Goal: Transaction & Acquisition: Purchase product/service

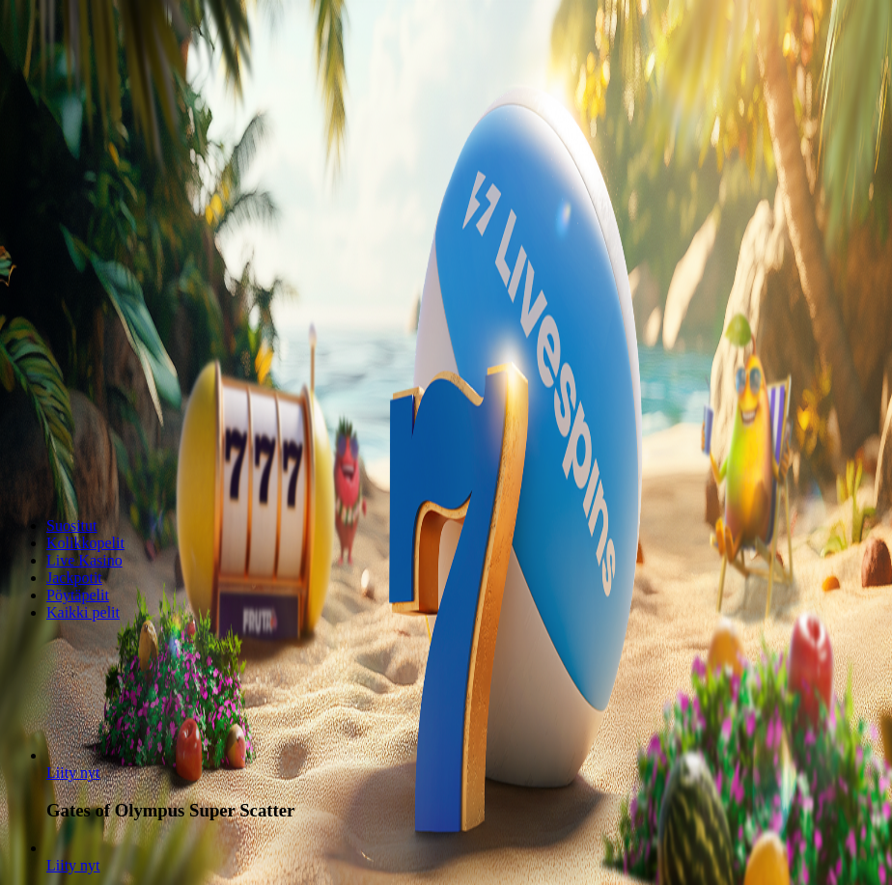
click at [109, 75] on button "Kirjaudu" at bounding box center [77, 85] width 63 height 20
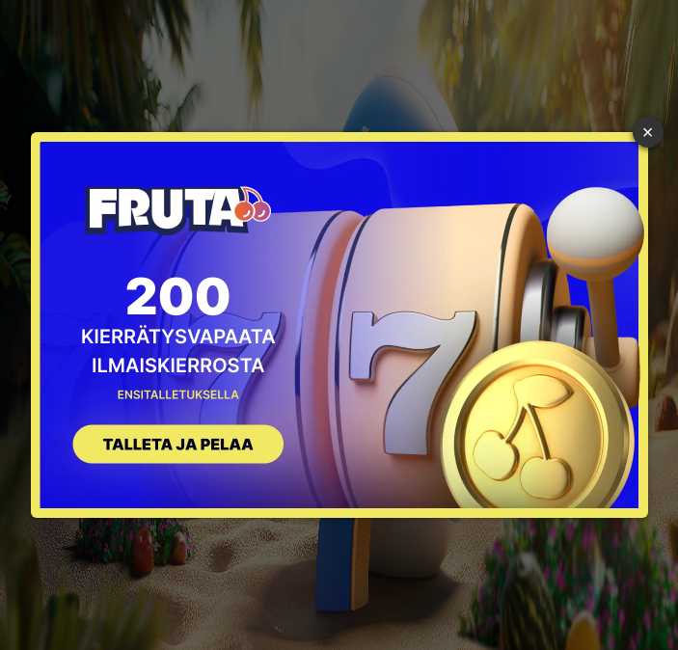
click at [243, 440] on button "SIGN UP" at bounding box center [168, 447] width 243 height 61
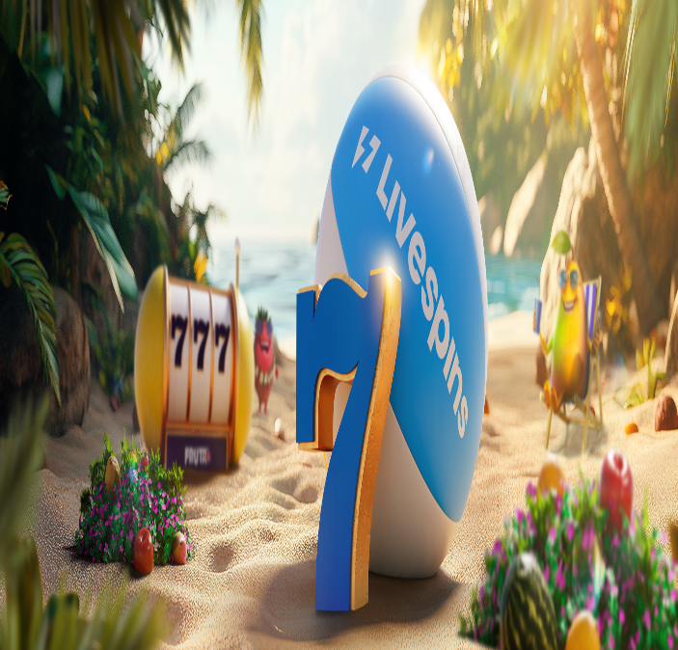
click at [145, 381] on input "***" at bounding box center [76, 390] width 137 height 19
type input "*"
type input "**"
click at [139, 418] on button "TALLETA JA PELAA" at bounding box center [73, 428] width 131 height 20
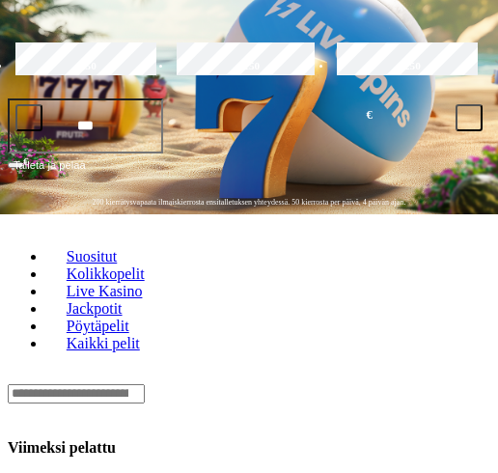
scroll to position [386, 0]
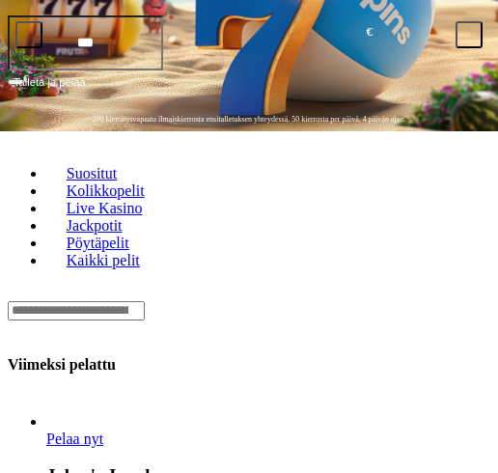
click at [46, 448] on link "Joker's Jewels" at bounding box center [46, 448] width 0 height 0
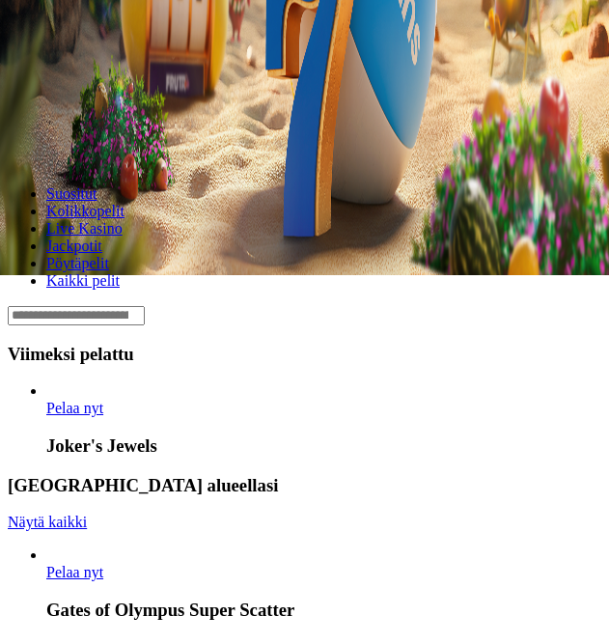
scroll to position [386, 0]
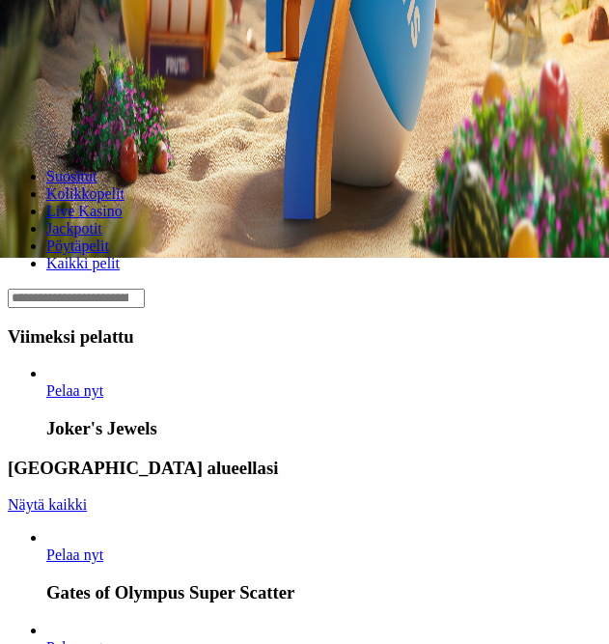
click at [46, 400] on link "Joker's Jewels" at bounding box center [46, 400] width 0 height 0
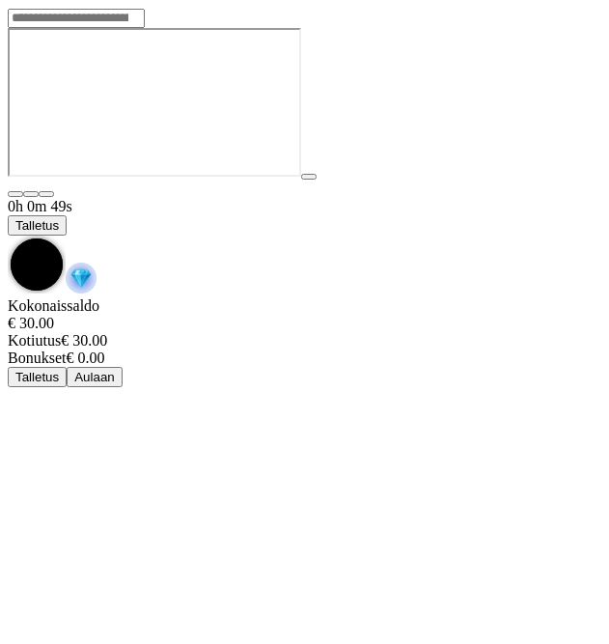
scroll to position [58, 0]
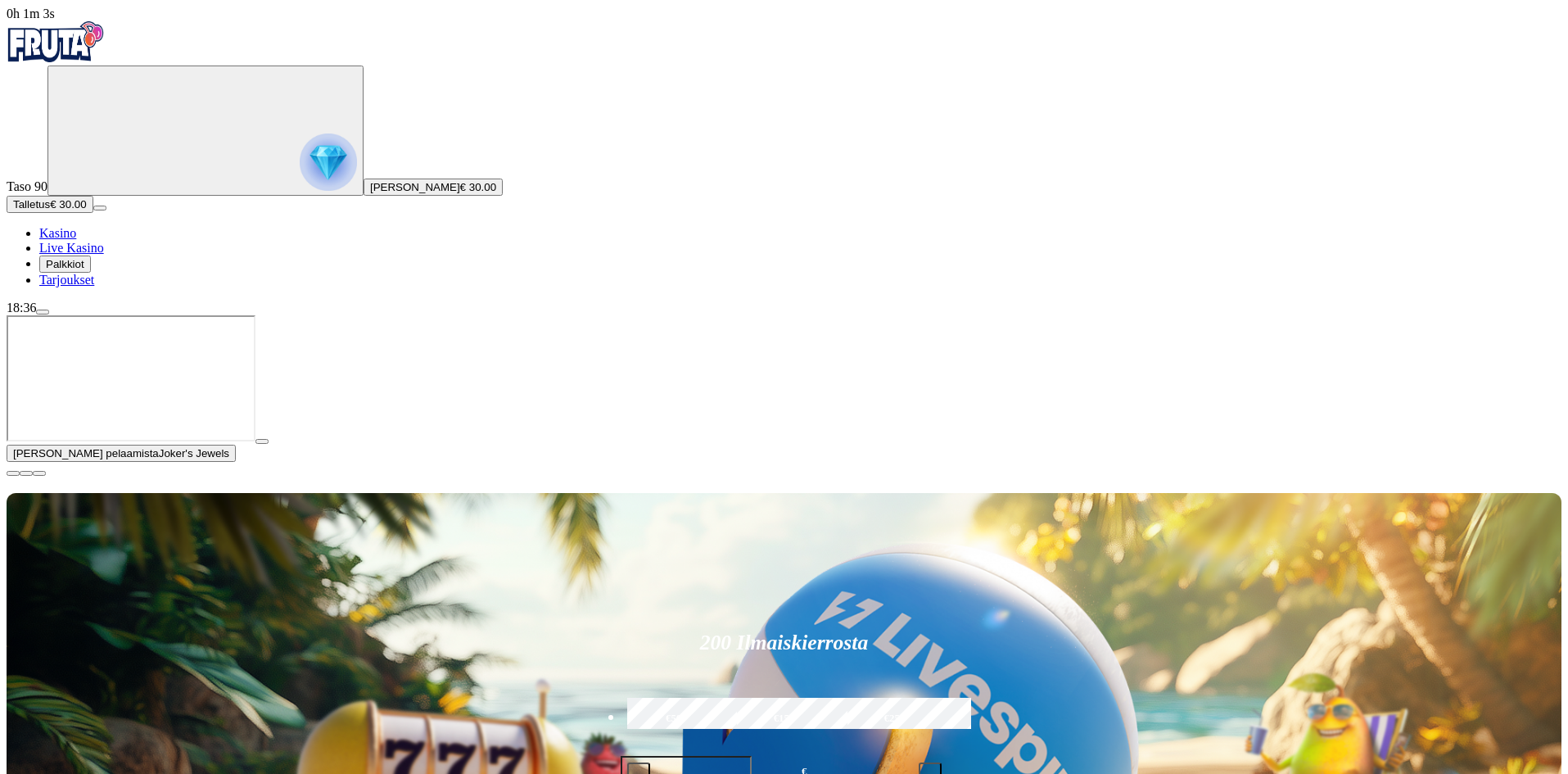
click at [49, 315] on button "menu" at bounding box center [42, 312] width 13 height 5
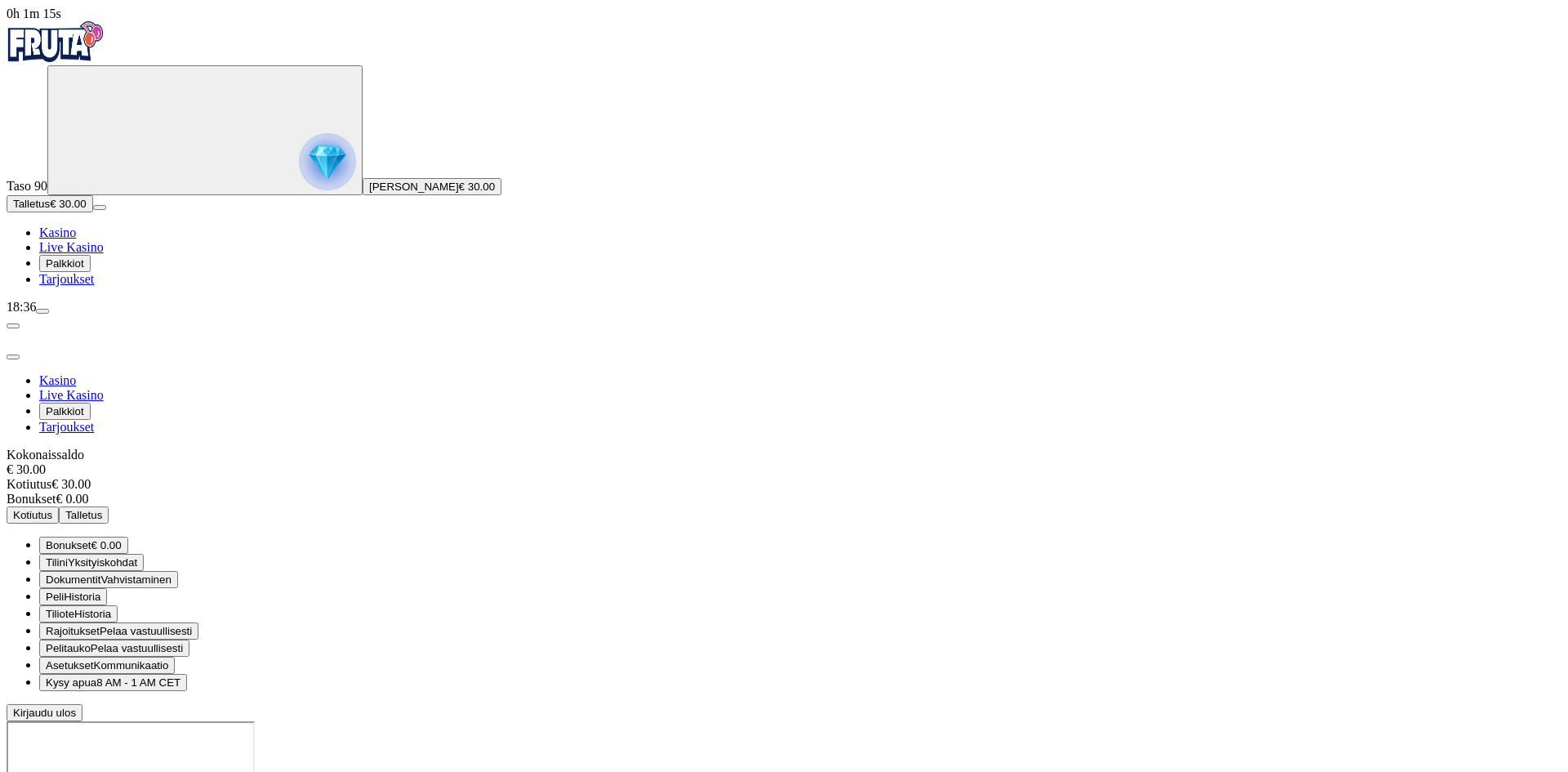
drag, startPoint x: 138, startPoint y: 55, endPoint x: 73, endPoint y: 610, distance: 558.8
click at [73, 287] on ul "Kasino Live Kasino Palkkiot Tarjoukset" at bounding box center [784, 256] width 1554 height 61
click at [13, 357] on span "close icon" at bounding box center [13, 357] width 0 height 0
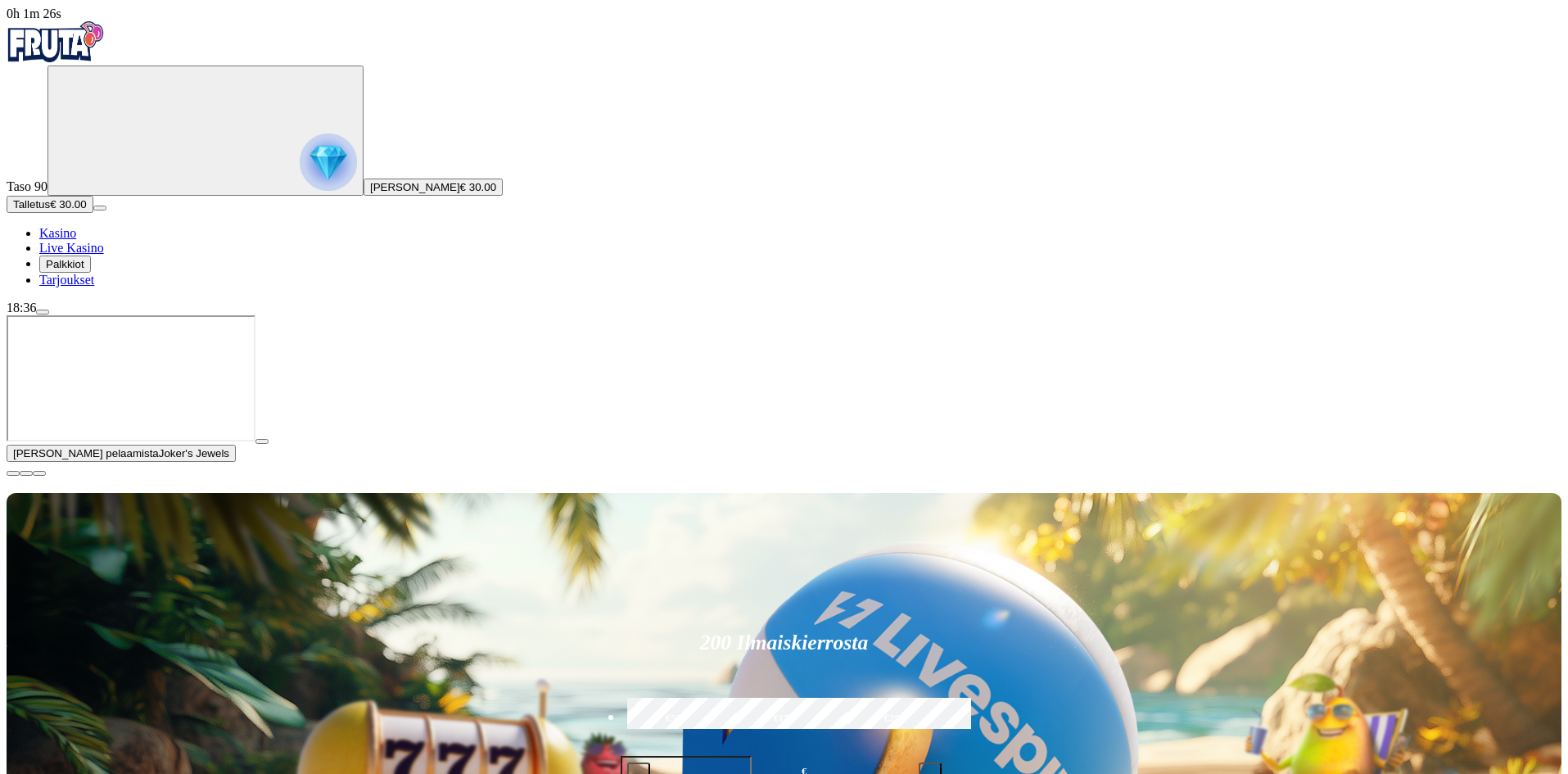
click at [105, 40] on img "Primary" at bounding box center [56, 42] width 98 height 41
click at [20, 476] on button "button" at bounding box center [13, 474] width 13 height 5
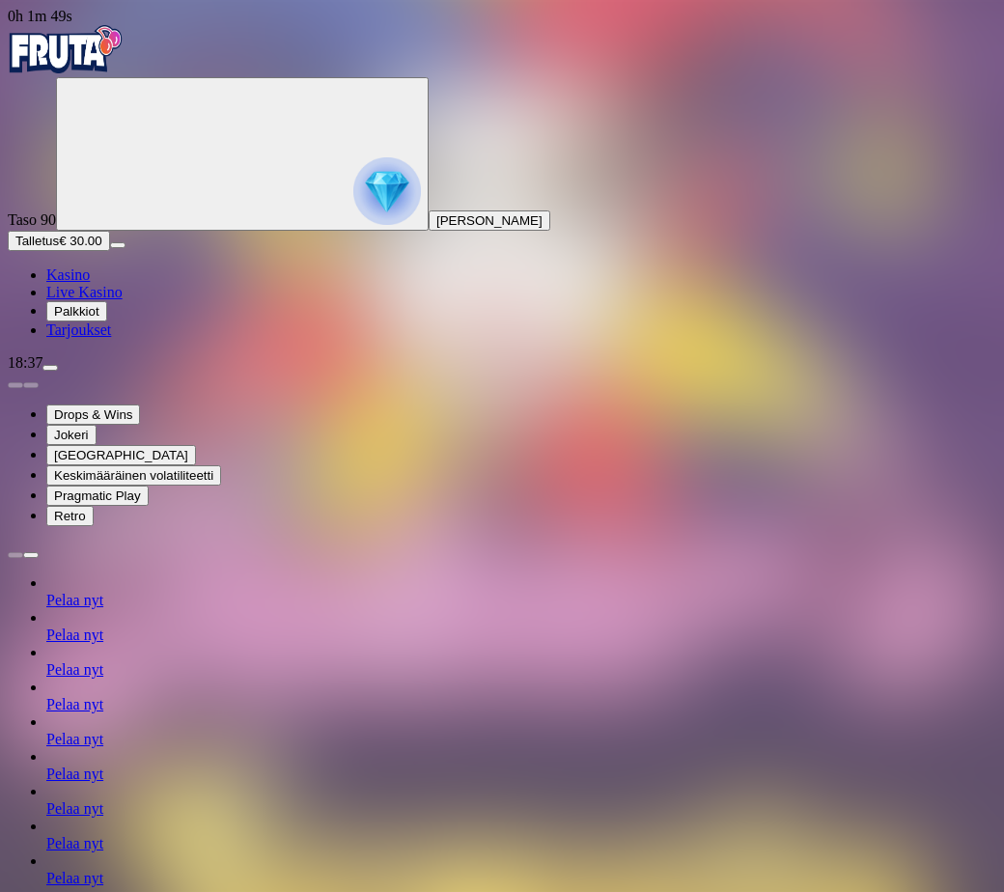
drag, startPoint x: 751, startPoint y: 472, endPoint x: 730, endPoint y: 450, distance: 30.7
click at [436, 228] on span "Elisa Kaarina Virtanen" at bounding box center [489, 220] width 106 height 14
drag, startPoint x: 107, startPoint y: 207, endPoint x: 147, endPoint y: 551, distance: 345.8
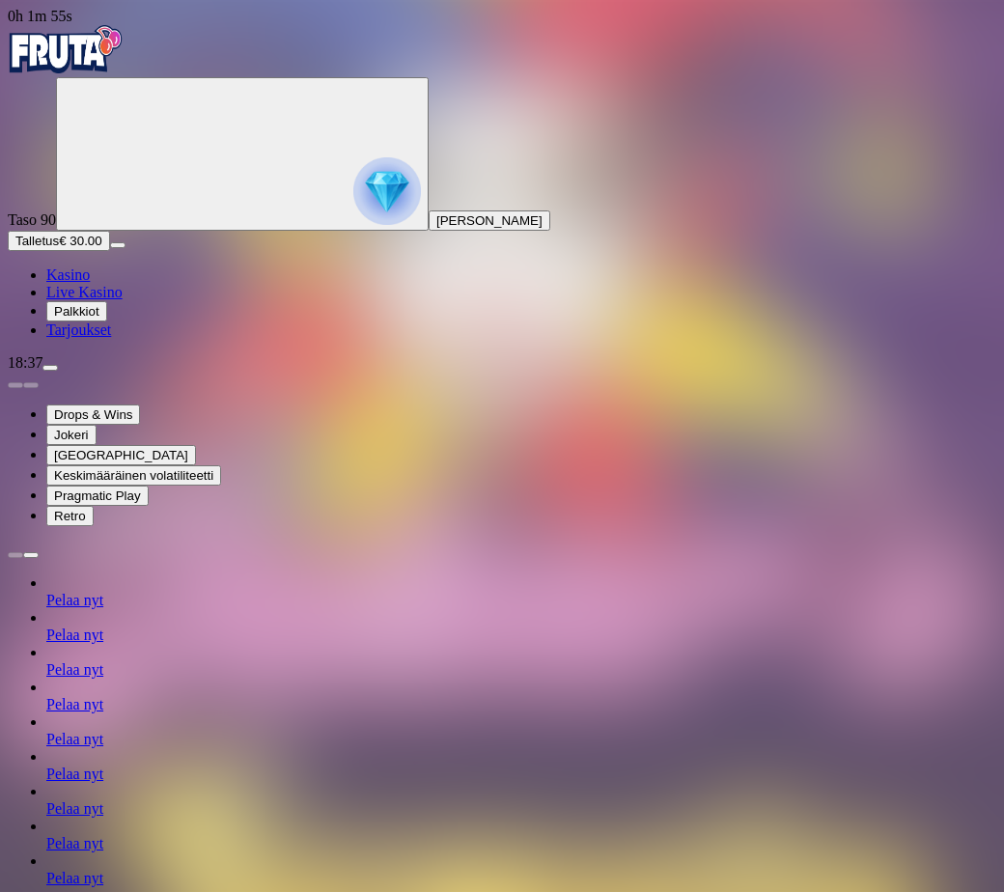
click at [111, 338] on link "Tarjoukset" at bounding box center [78, 329] width 65 height 16
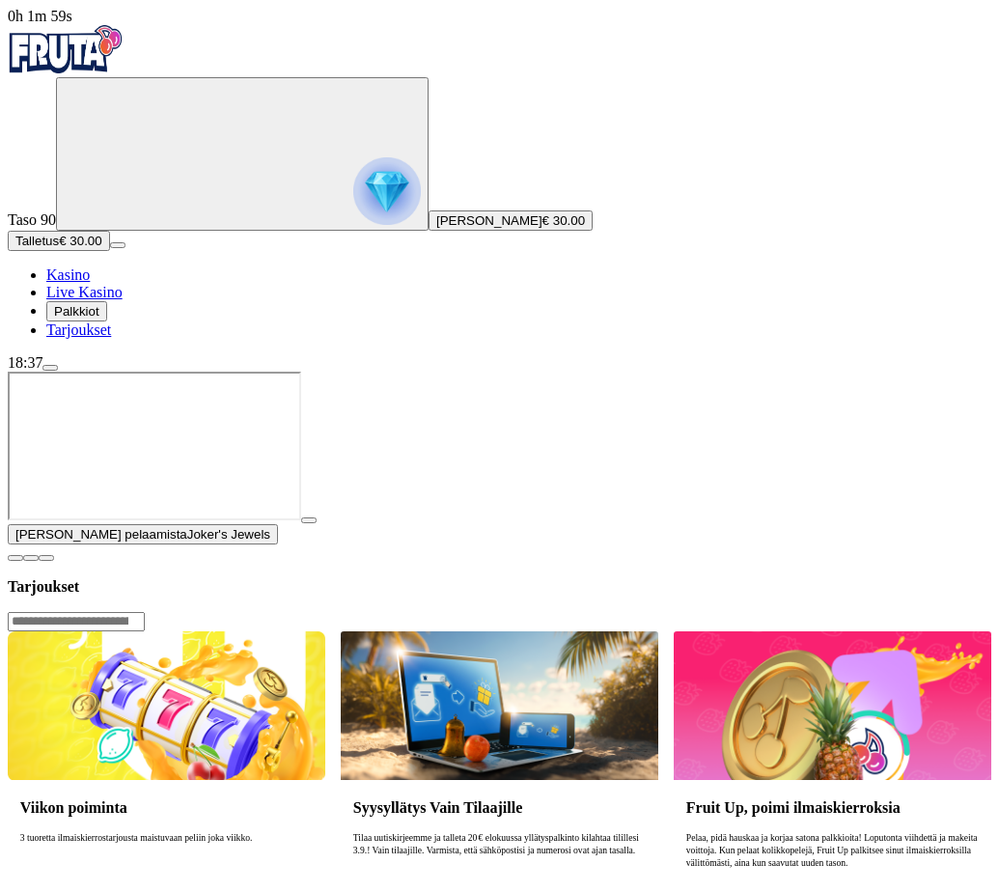
click at [124, 65] on img "Primary" at bounding box center [66, 49] width 116 height 48
